Goal: Task Accomplishment & Management: Use online tool/utility

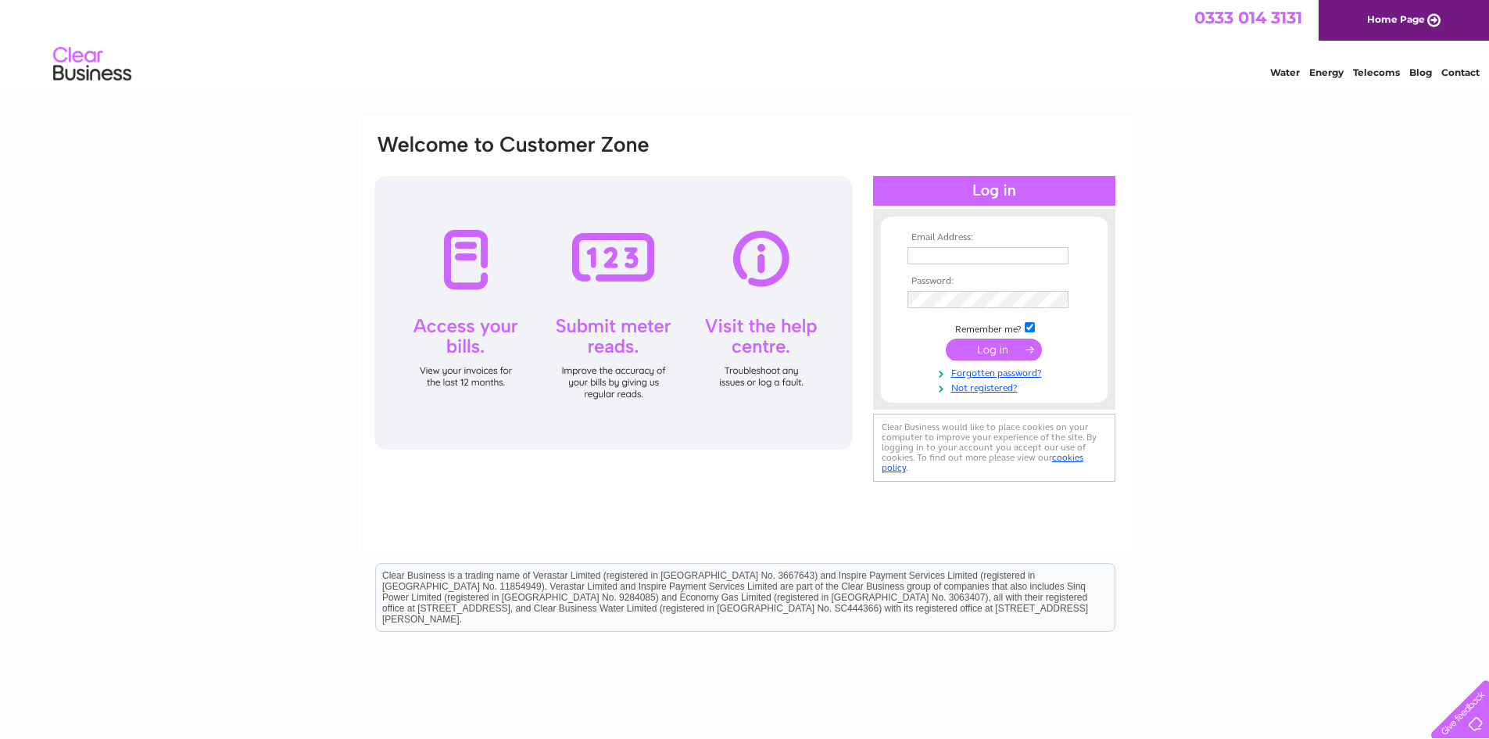
type input "[EMAIL_ADDRESS][DOMAIN_NAME]"
click at [998, 353] on input "submit" at bounding box center [994, 350] width 96 height 22
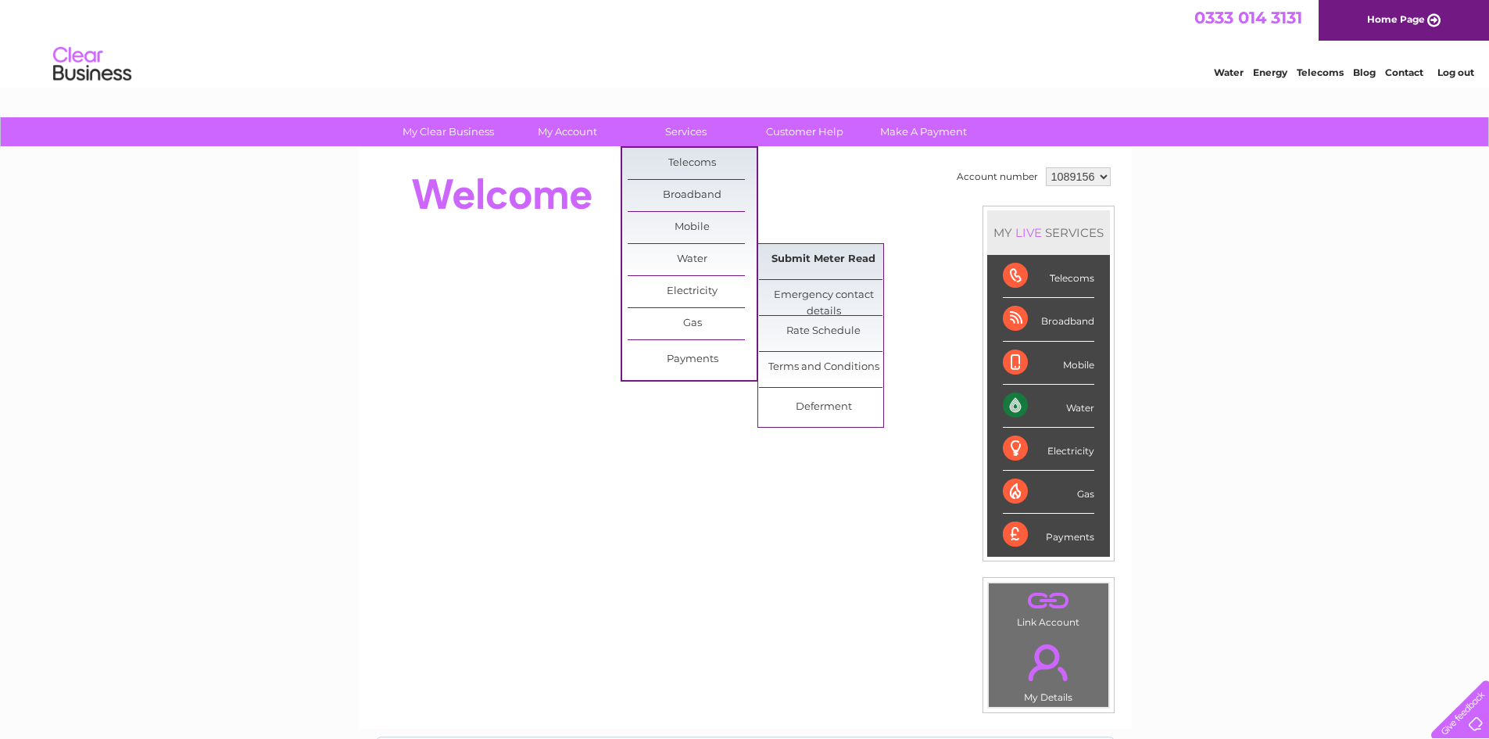
click at [807, 259] on link "Submit Meter Read" at bounding box center [823, 259] width 129 height 31
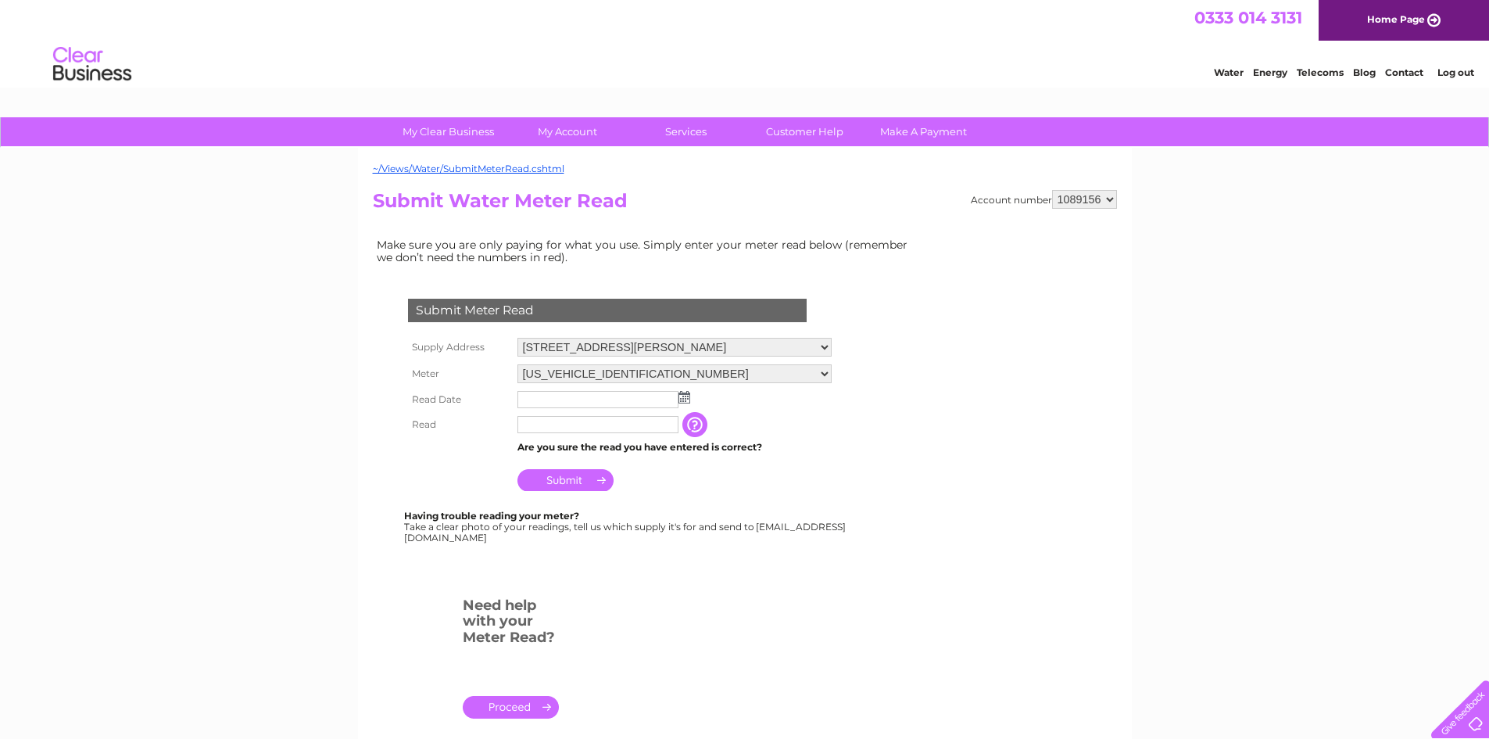
click at [686, 399] on img at bounding box center [685, 397] width 12 height 13
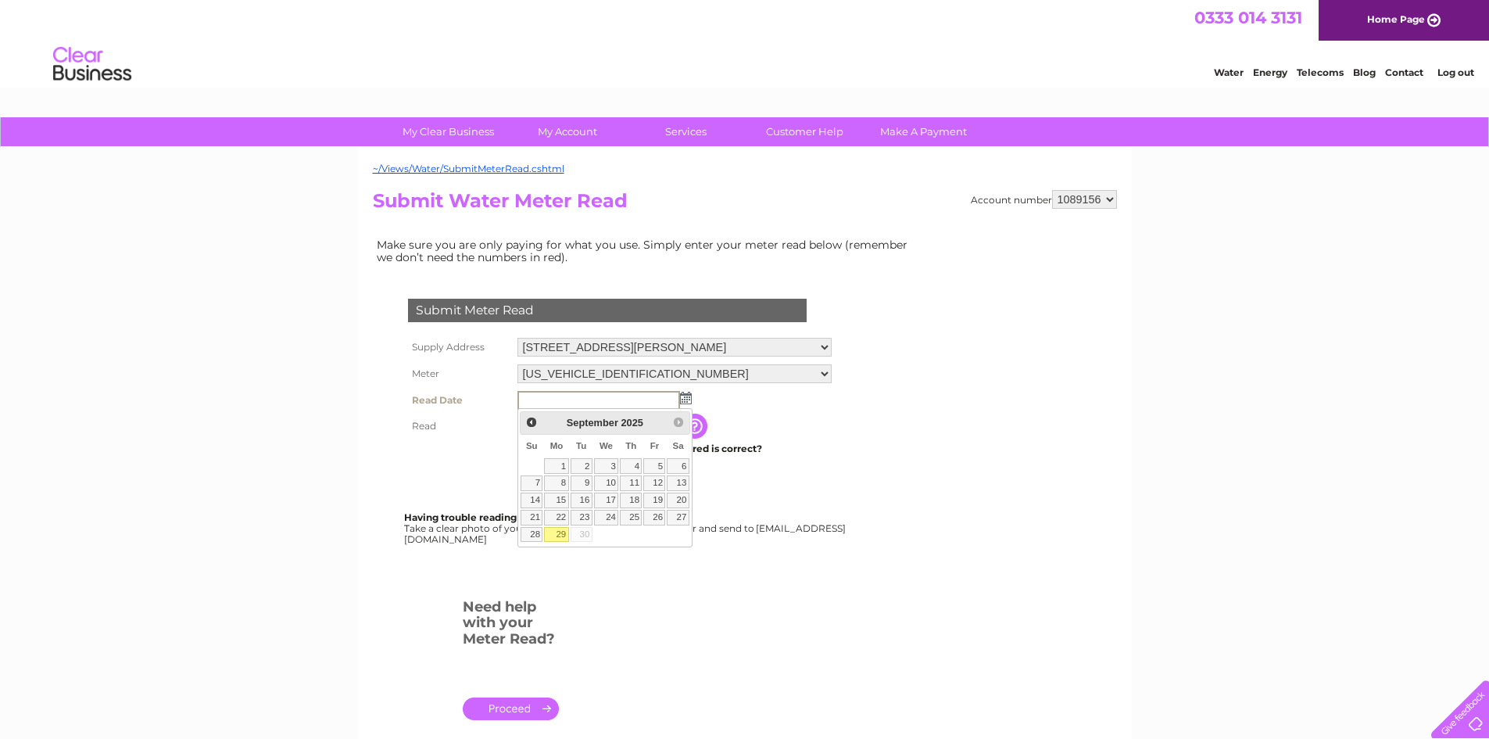
click at [562, 536] on link "29" at bounding box center [556, 535] width 24 height 16
type input "2025/09/29"
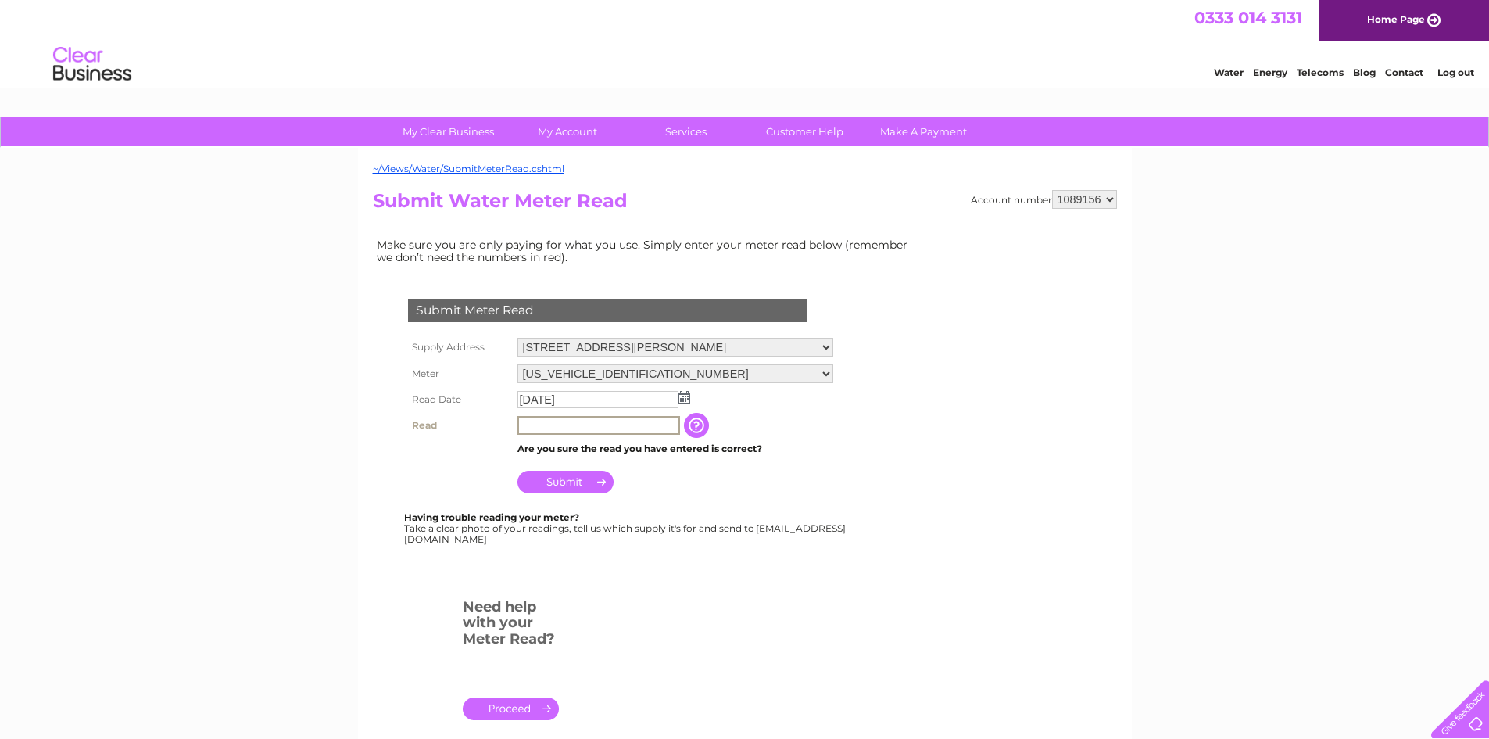
click at [581, 429] on input "text" at bounding box center [599, 425] width 163 height 19
type input "1462"
click at [581, 483] on input "Submit" at bounding box center [566, 480] width 96 height 22
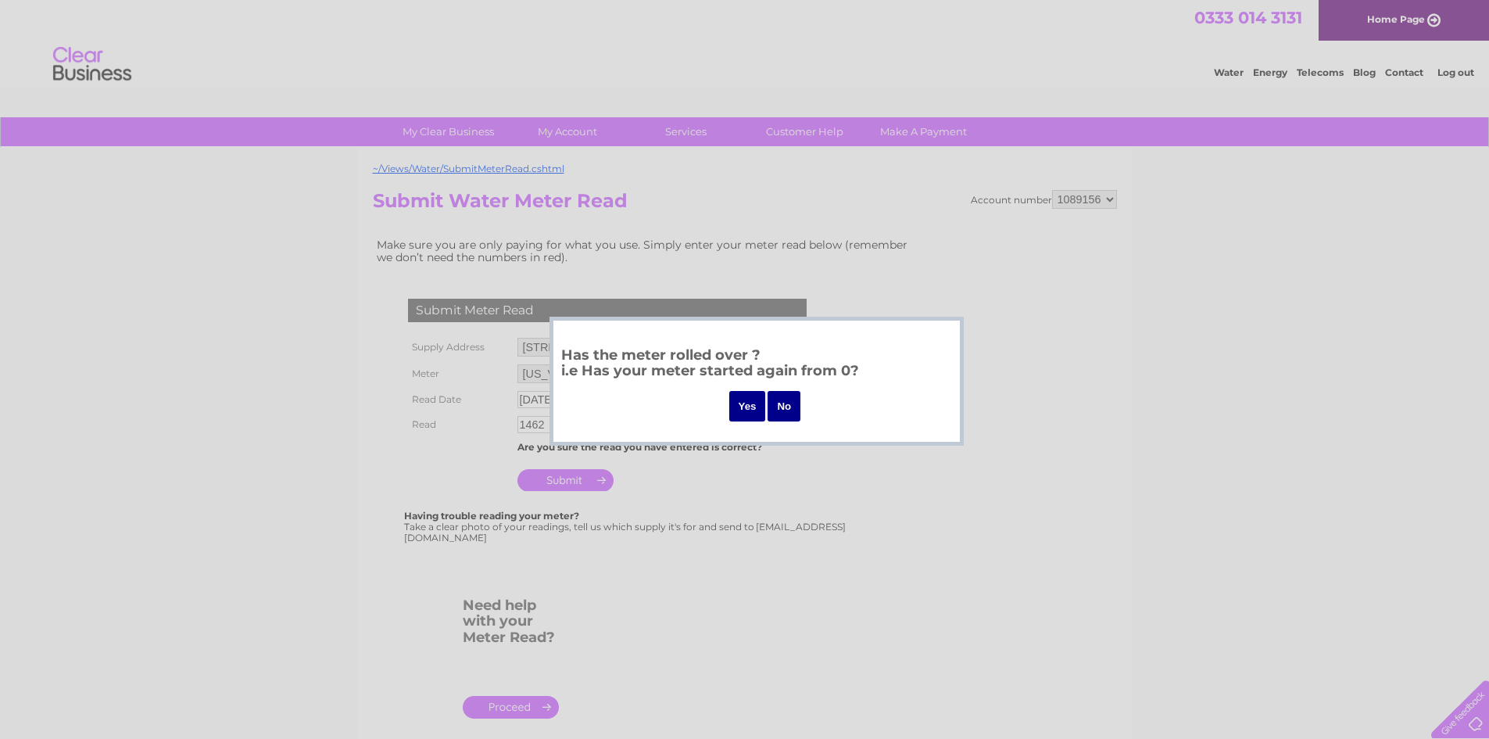
click at [948, 267] on div at bounding box center [744, 369] width 1489 height 739
click at [788, 405] on input "No" at bounding box center [784, 406] width 33 height 30
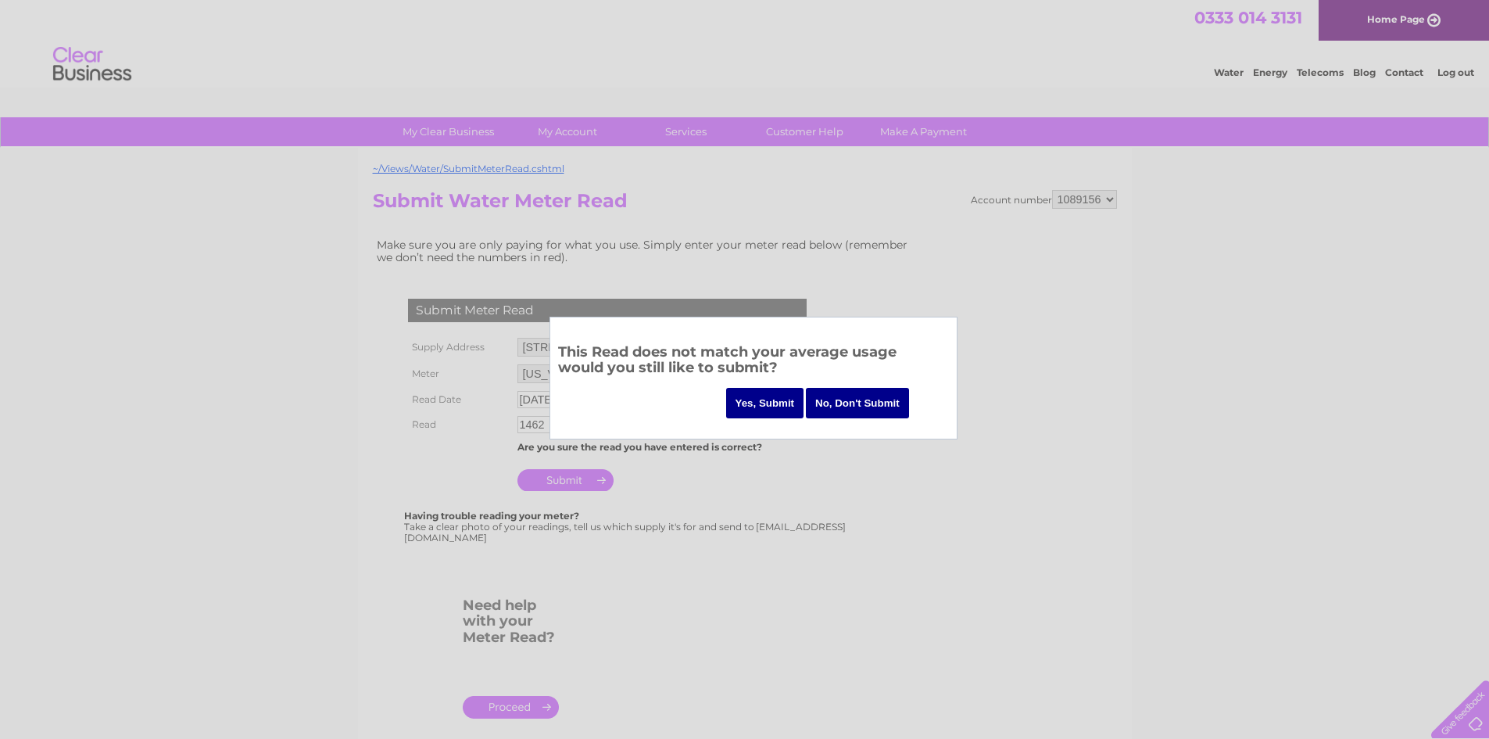
click at [891, 399] on input "No, Don't Submit" at bounding box center [857, 403] width 103 height 30
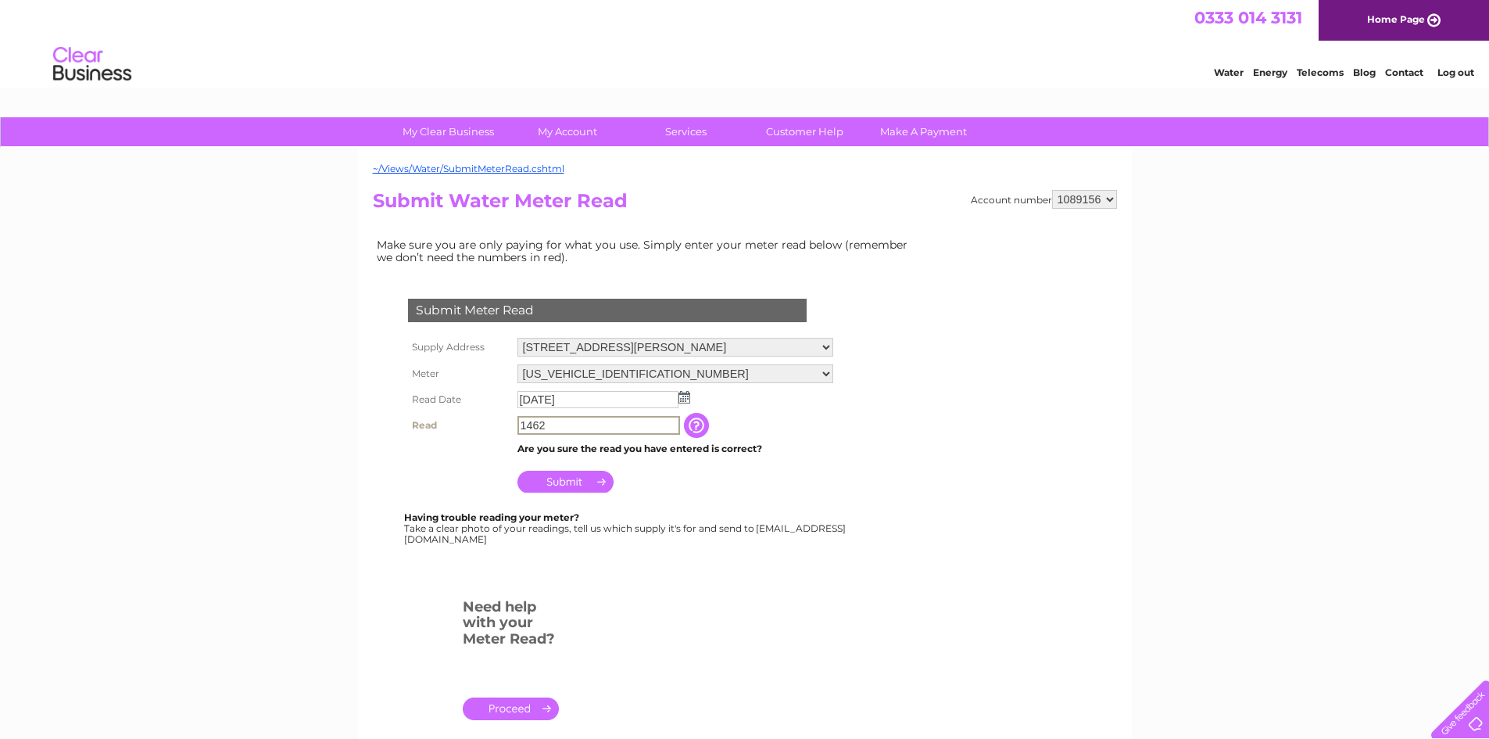
click at [634, 426] on input "1462" at bounding box center [599, 425] width 163 height 19
click at [708, 423] on input "button" at bounding box center [697, 424] width 28 height 25
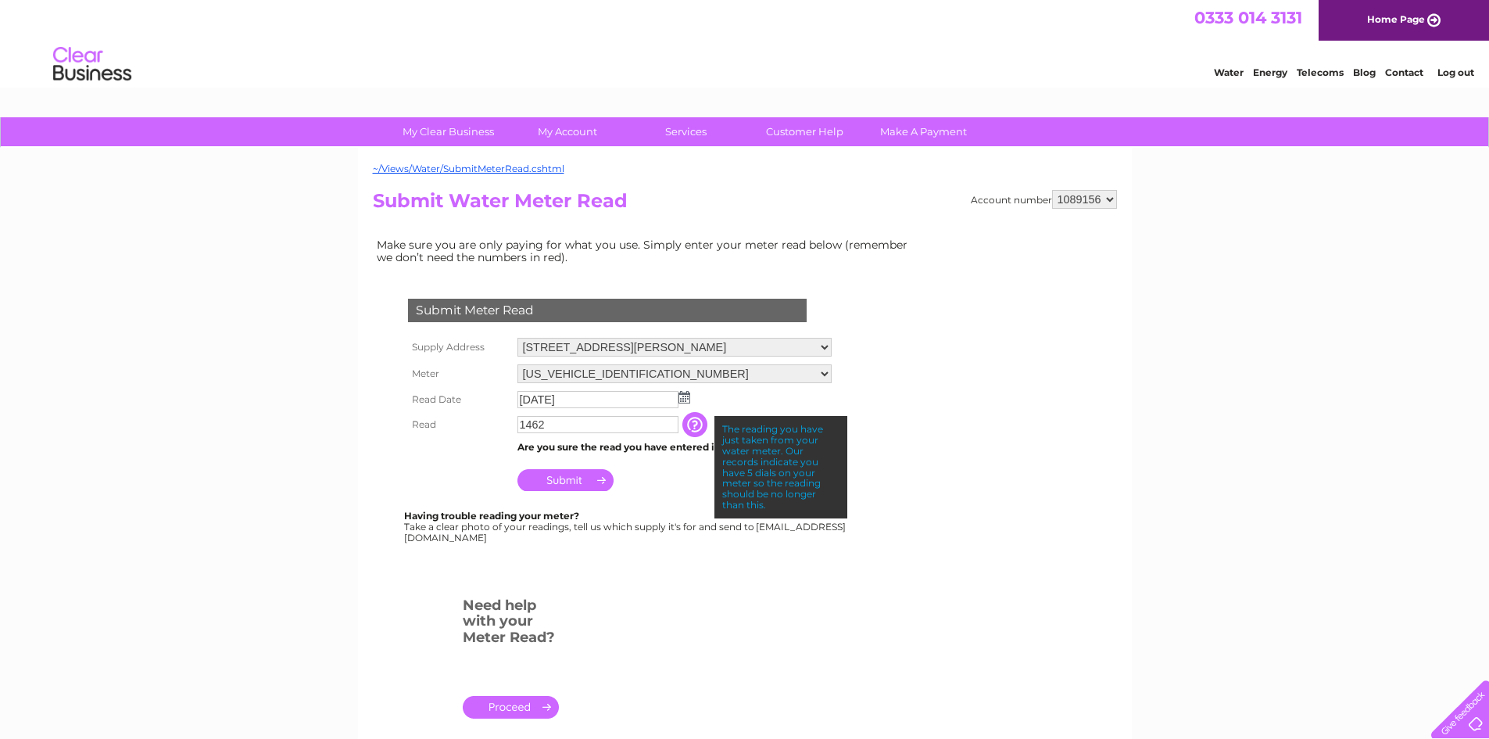
click at [707, 422] on input "button" at bounding box center [697, 424] width 28 height 25
click at [651, 424] on input "1462" at bounding box center [598, 424] width 161 height 17
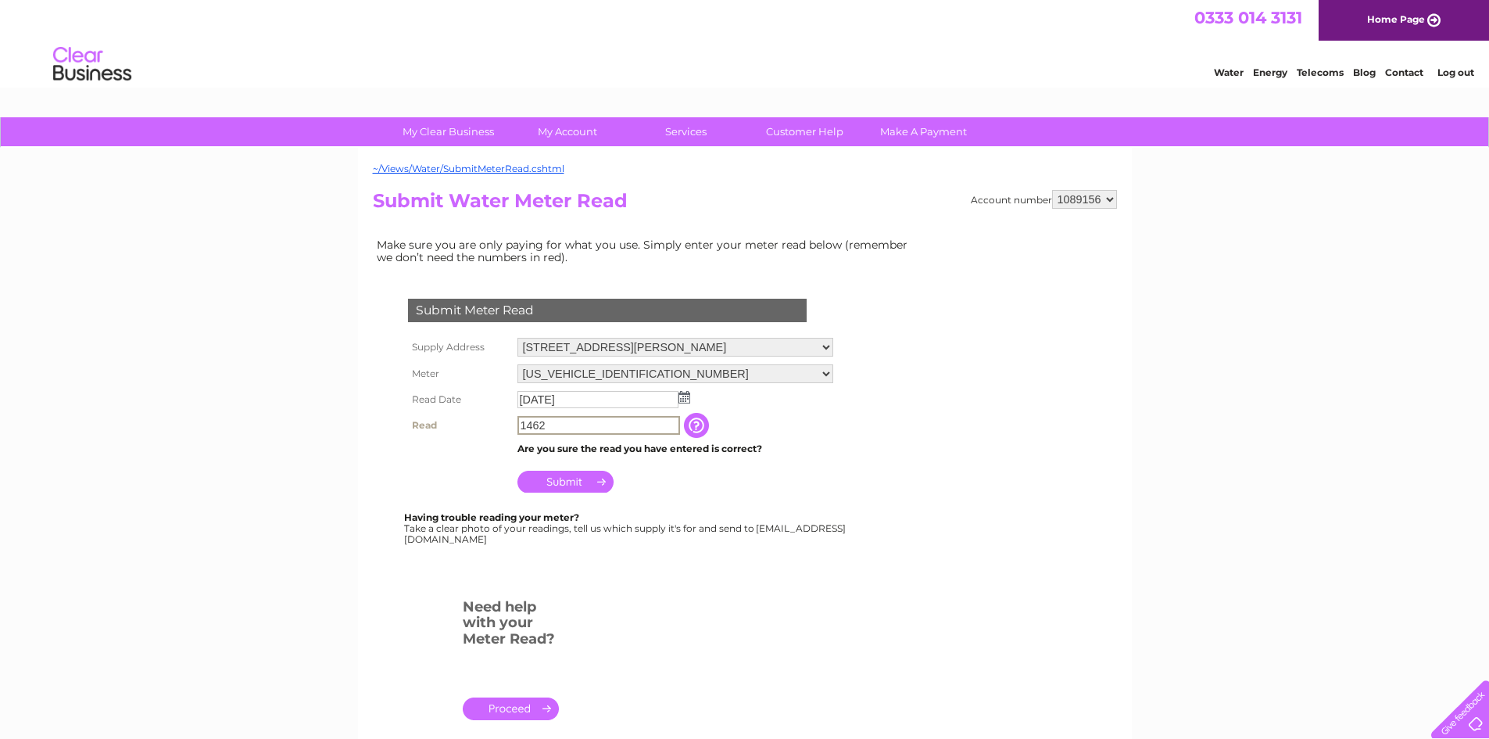
drag, startPoint x: 639, startPoint y: 424, endPoint x: 263, endPoint y: 426, distance: 376.1
click at [269, 456] on div "My Clear Business Login Details My Details My Preferences Link Account My Accou…" at bounding box center [744, 582] width 1489 height 930
type input "1486"
click at [581, 485] on input "Submit" at bounding box center [566, 480] width 96 height 22
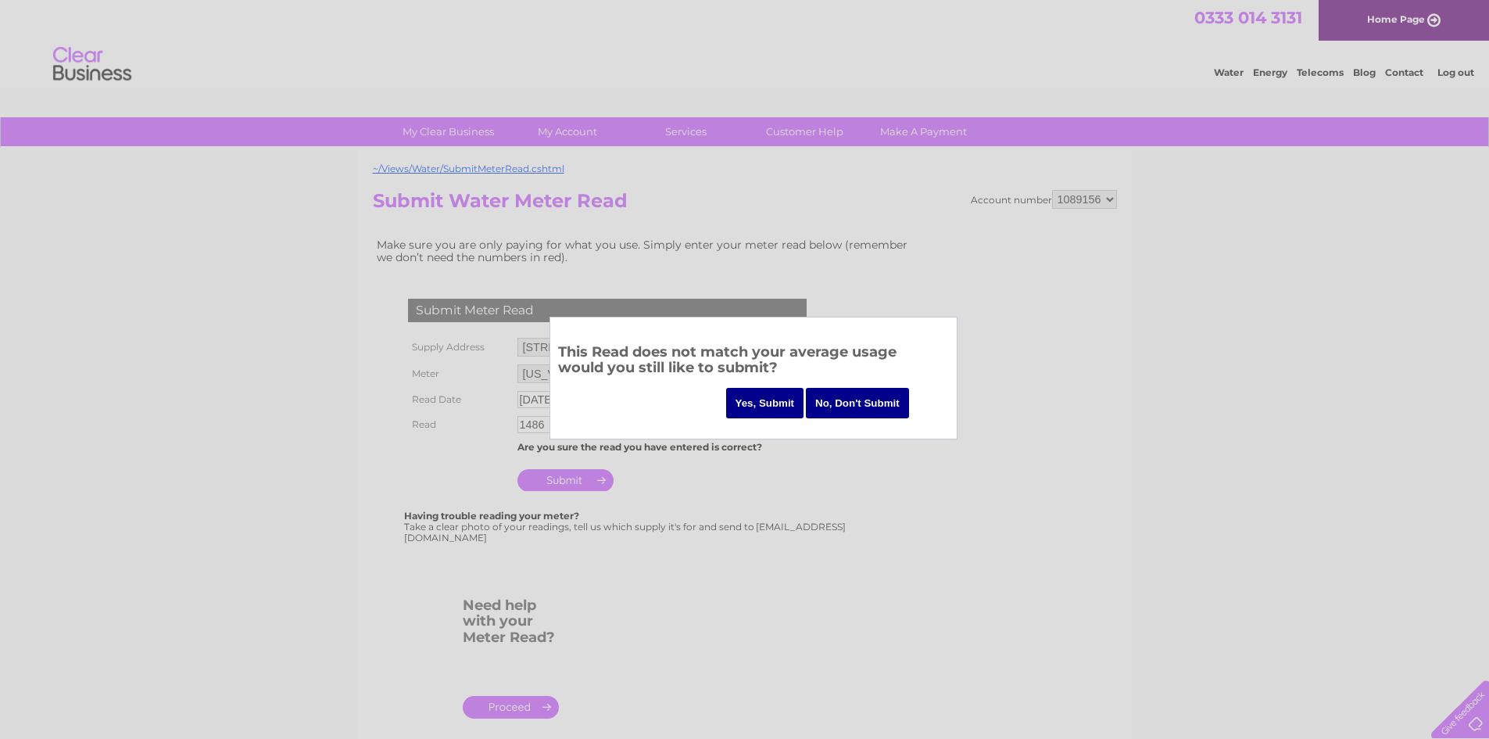
click at [754, 404] on input "Yes, Submit" at bounding box center [765, 403] width 78 height 30
